Goal: Transaction & Acquisition: Purchase product/service

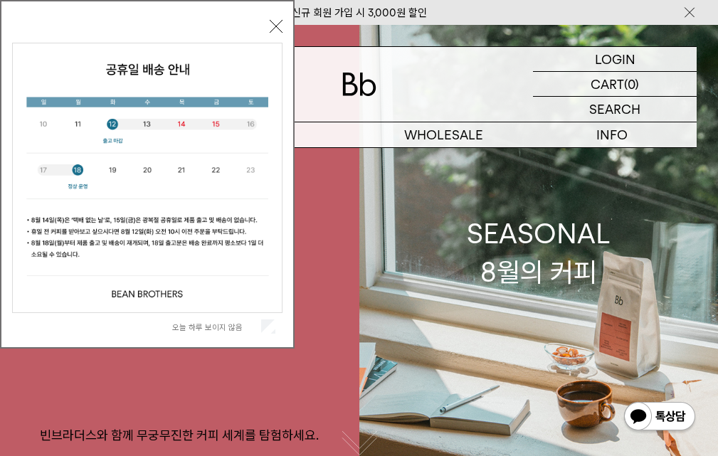
click at [275, 27] on button "닫기" at bounding box center [276, 26] width 13 height 13
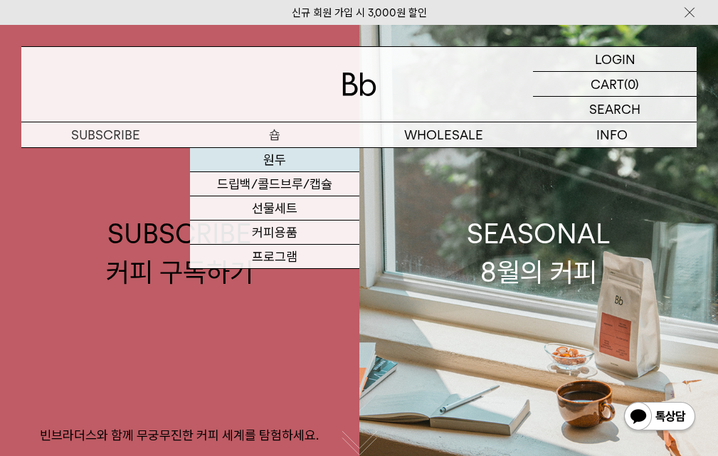
click at [293, 162] on link "원두" at bounding box center [274, 160] width 169 height 24
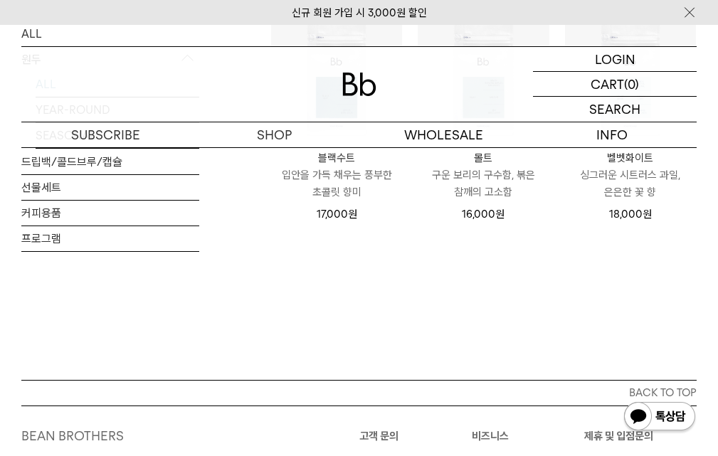
scroll to position [854, 0]
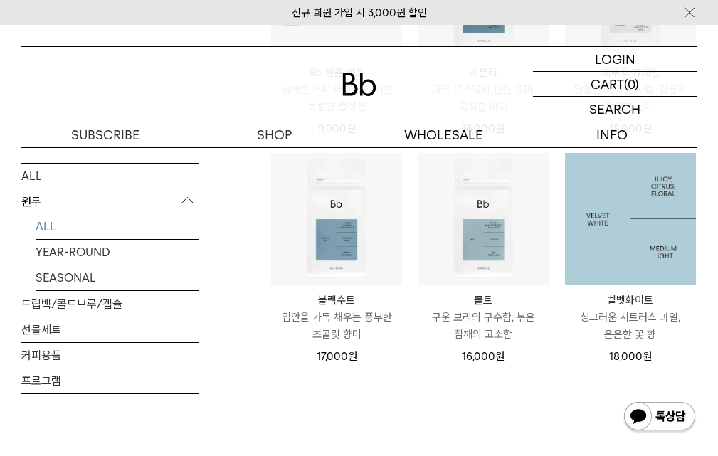
click at [632, 209] on img at bounding box center [630, 218] width 131 height 131
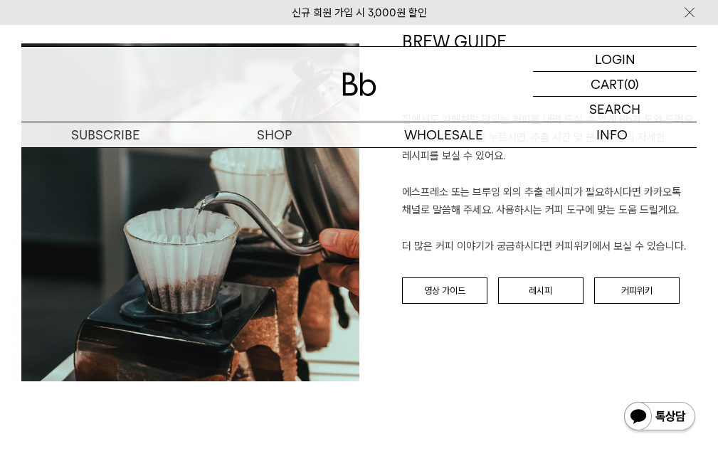
scroll to position [1487, 0]
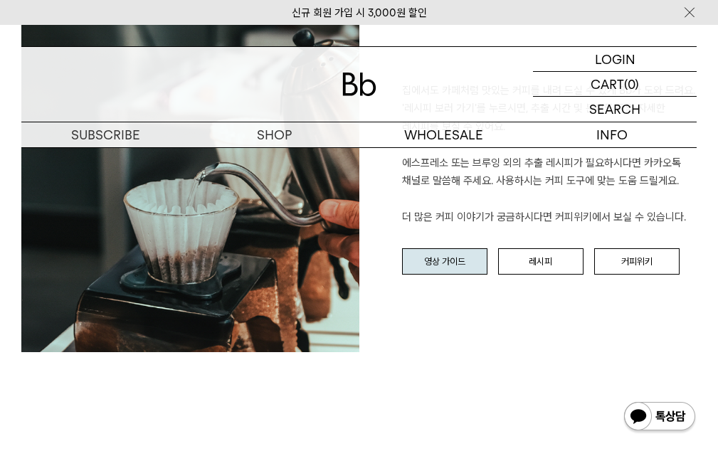
click at [416, 253] on link "영상 가이드" at bounding box center [444, 261] width 85 height 27
